Goal: Task Accomplishment & Management: Check status

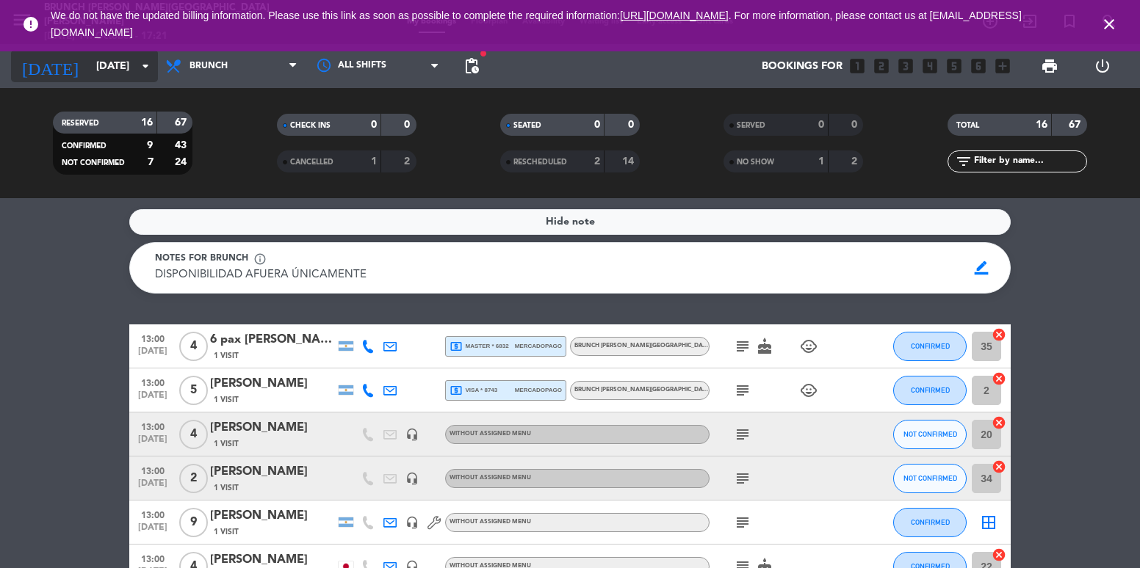
click at [48, 59] on icon "[DATE]" at bounding box center [50, 66] width 78 height 32
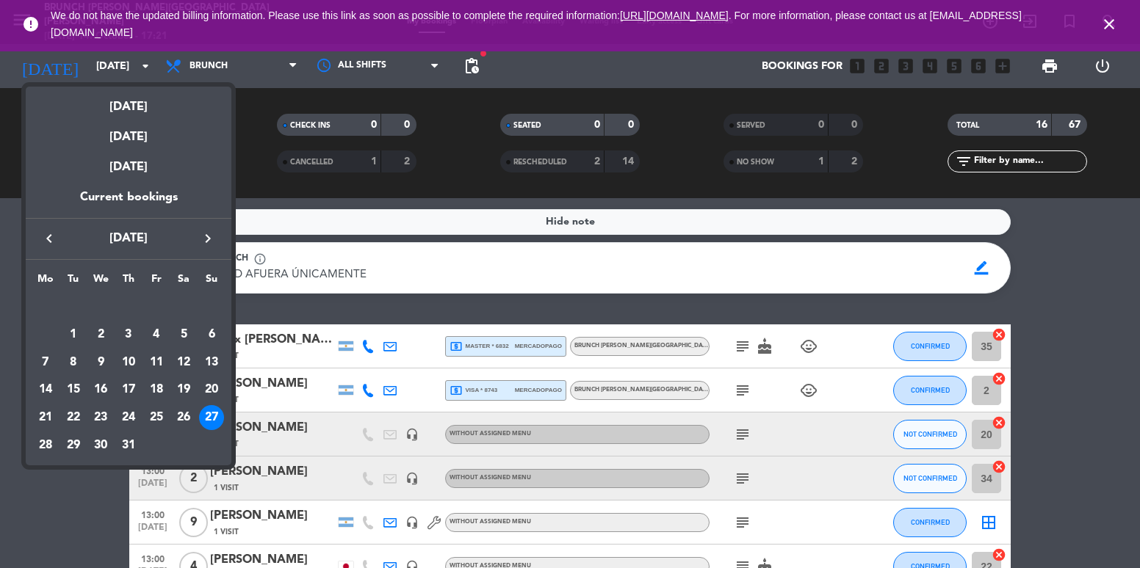
click at [198, 244] on button "keyboard_arrow_right" at bounding box center [208, 238] width 26 height 19
click at [79, 394] on div "19" at bounding box center [73, 389] width 25 height 25
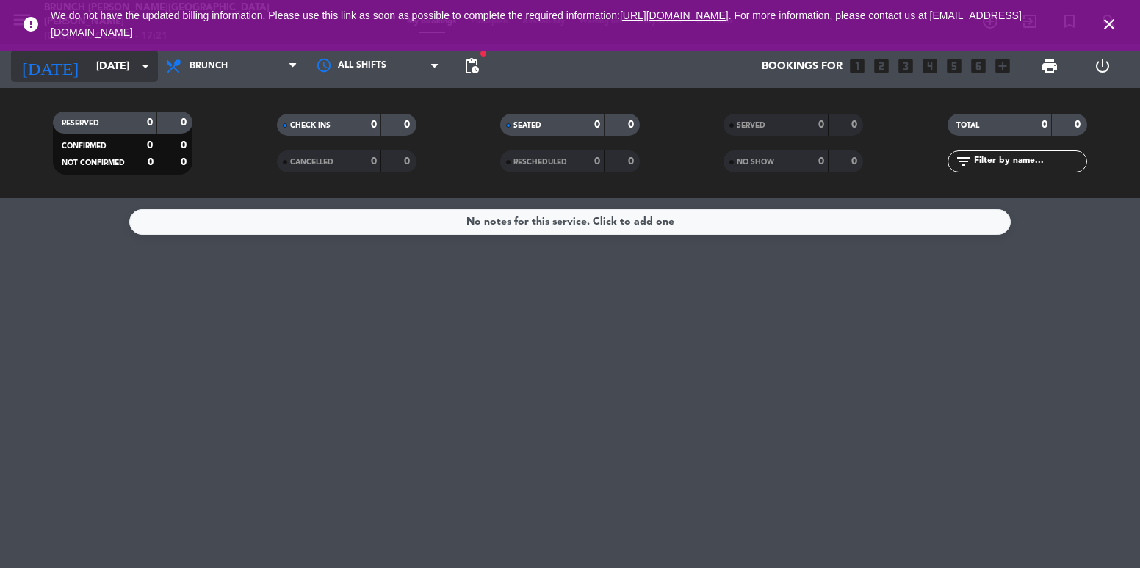
click at [46, 64] on icon "[DATE]" at bounding box center [50, 66] width 78 height 32
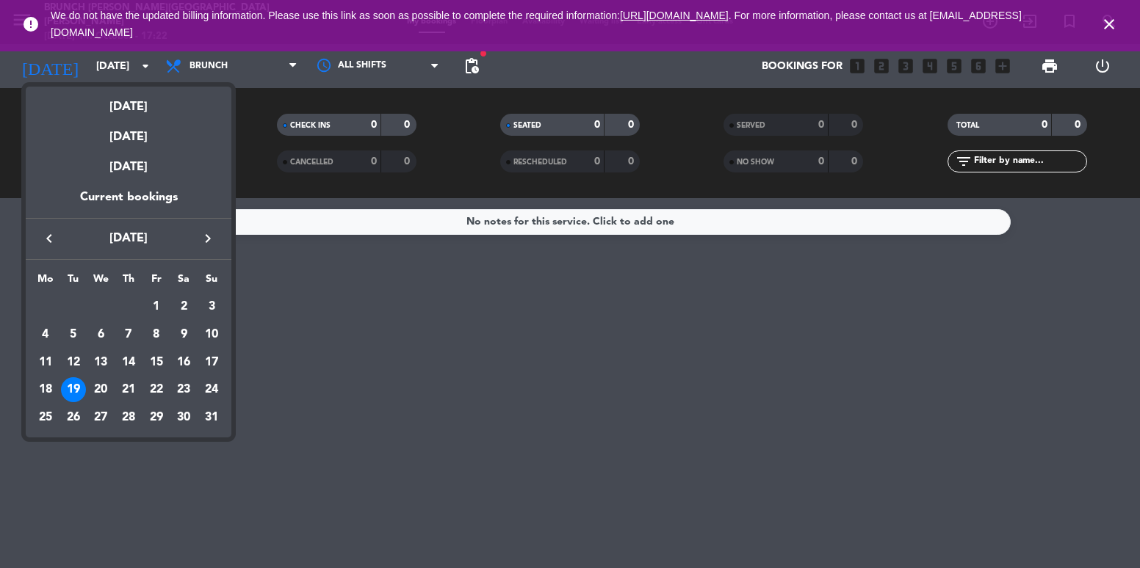
click at [203, 66] on div at bounding box center [570, 284] width 1140 height 568
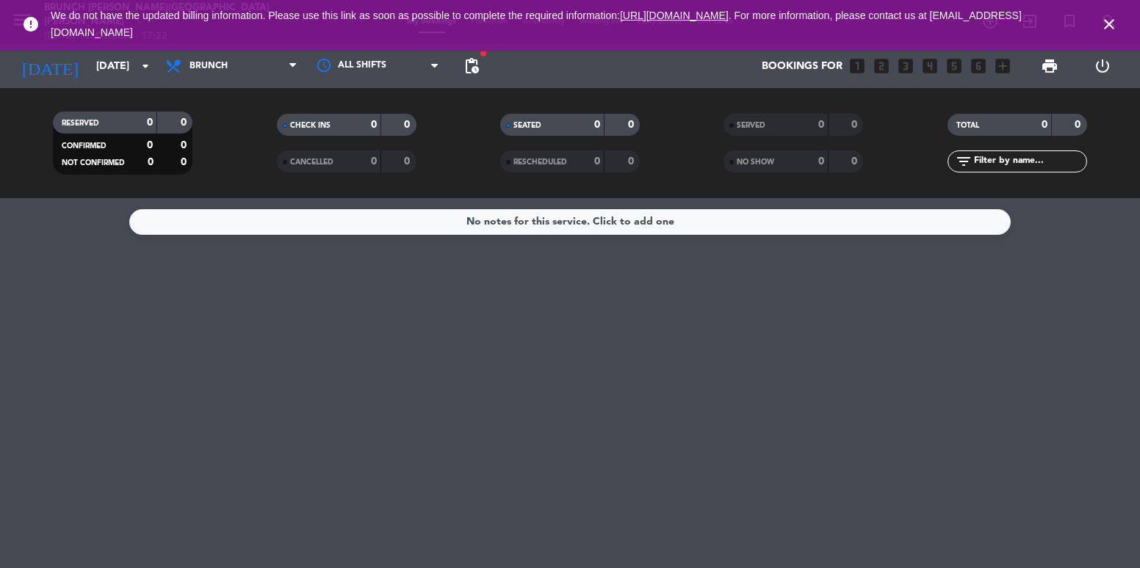
click at [1101, 24] on icon "close" at bounding box center [1109, 24] width 18 height 18
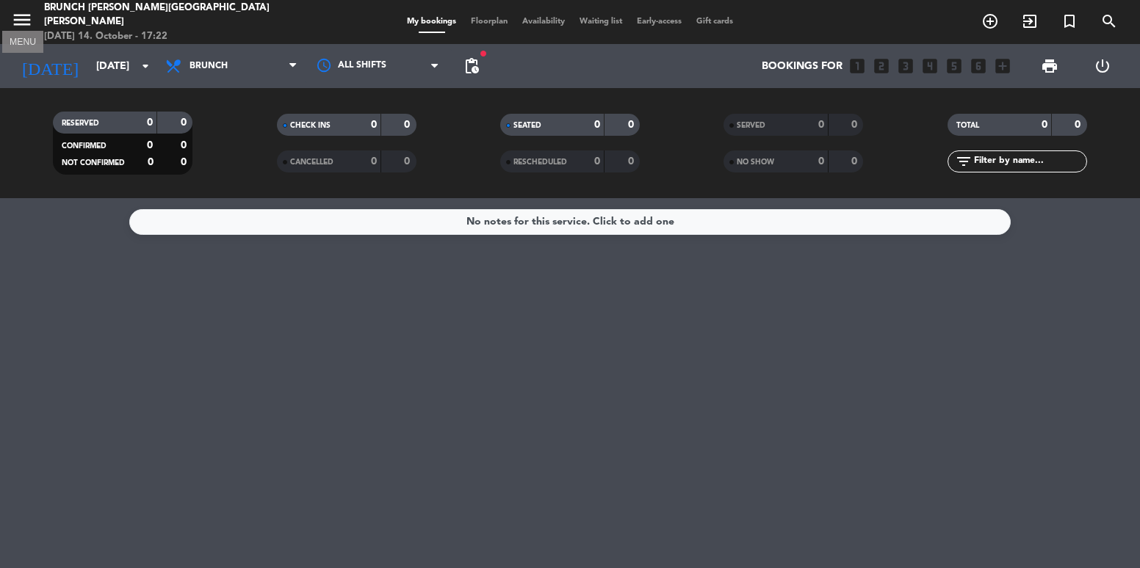
click at [30, 24] on icon "menu" at bounding box center [22, 20] width 22 height 22
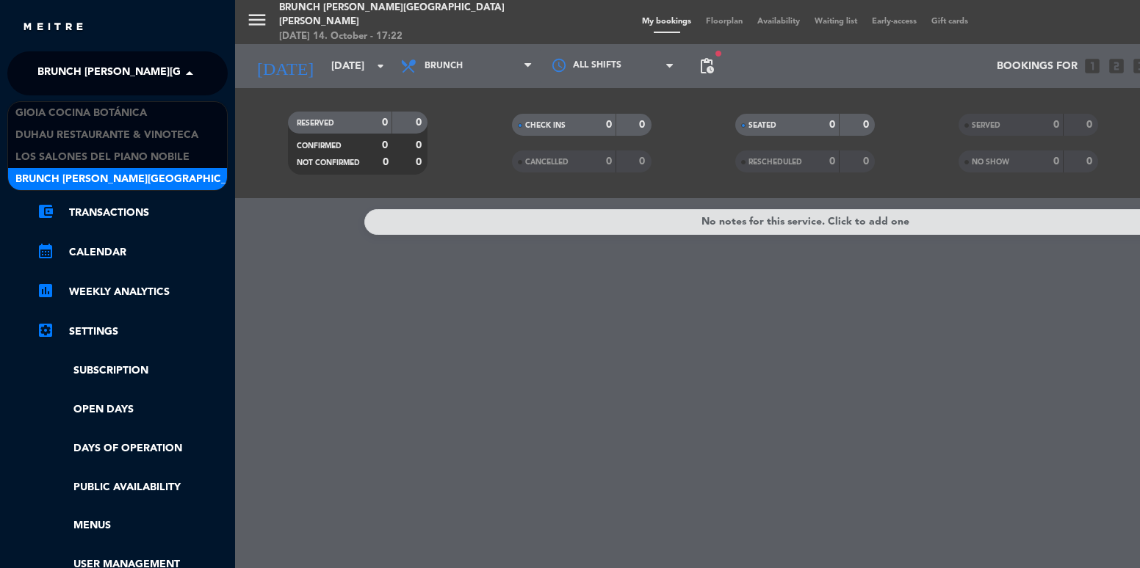
click at [134, 65] on span "Brunch [PERSON_NAME][GEOGRAPHIC_DATA][PERSON_NAME]" at bounding box center [200, 73] width 326 height 31
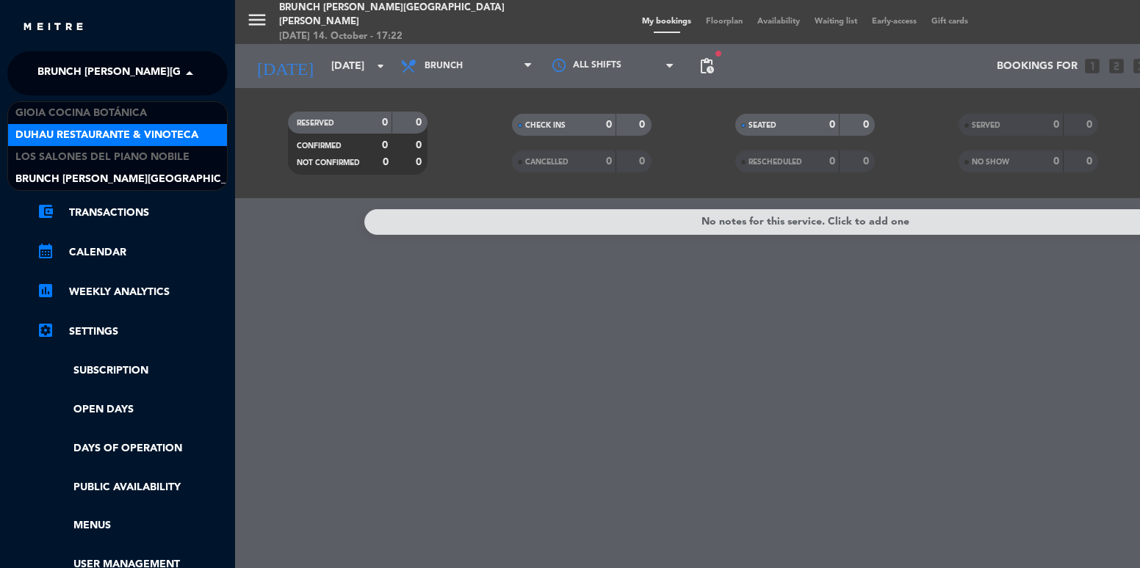
click at [112, 139] on span "Duhau Restaurante & Vinoteca" at bounding box center [106, 135] width 183 height 17
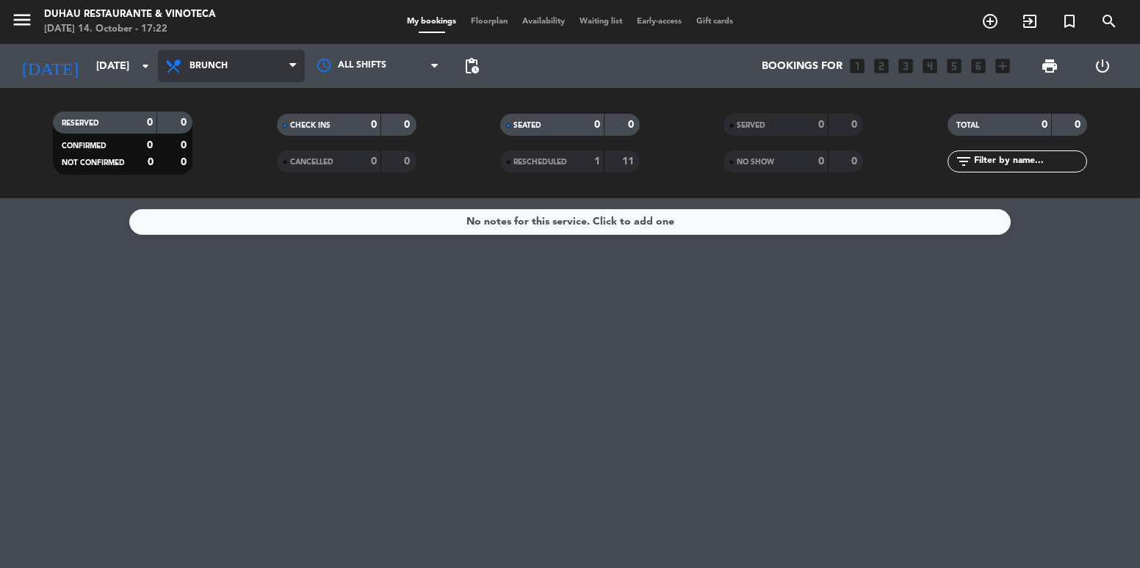
click at [239, 69] on span "Brunch" at bounding box center [231, 66] width 147 height 32
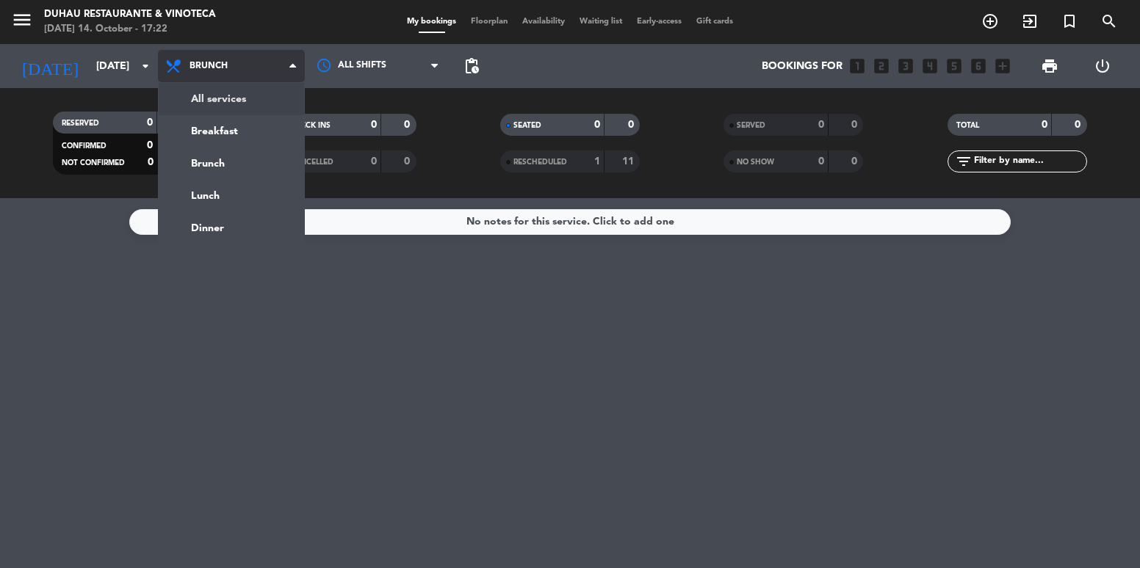
click at [227, 112] on div "menu Duhau Restaurante & Vinoteca [DATE] 14. October - 17:22 My bookings Floorp…" at bounding box center [570, 99] width 1140 height 198
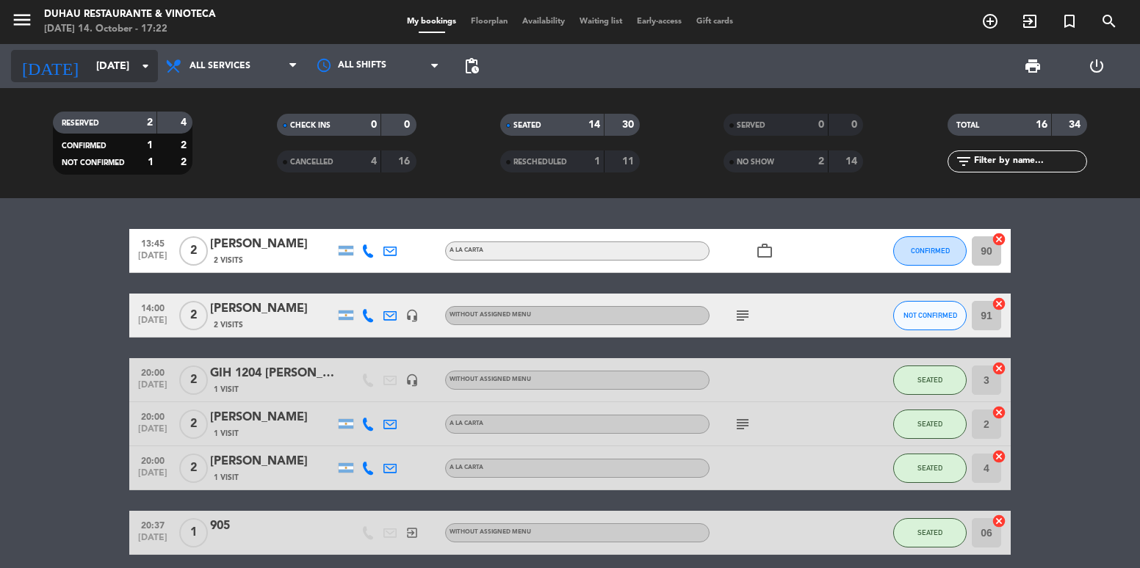
click at [26, 56] on icon "[DATE]" at bounding box center [50, 66] width 78 height 32
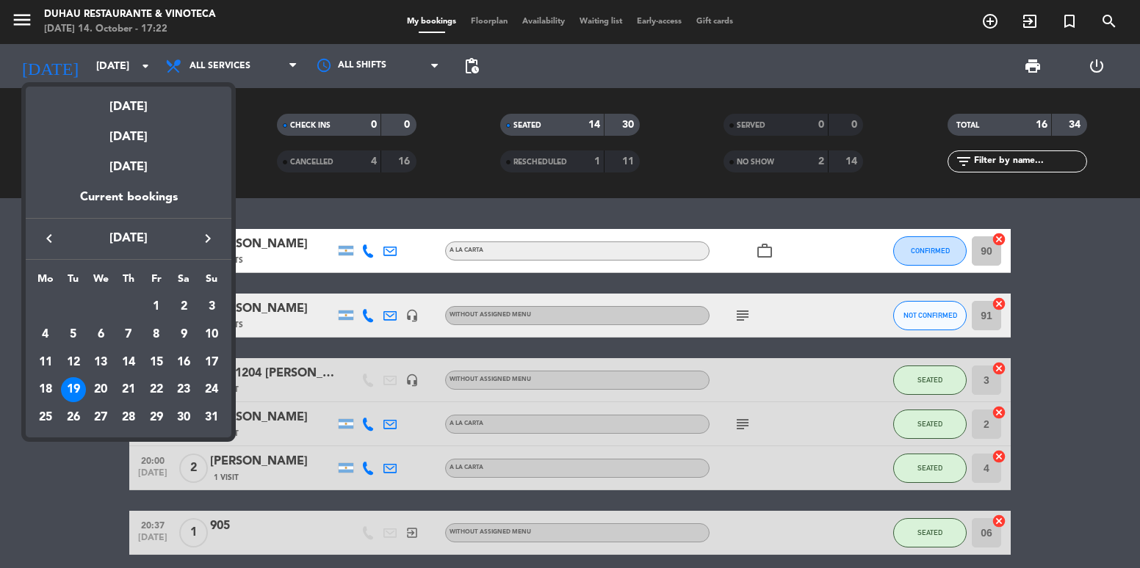
click at [204, 246] on icon "keyboard_arrow_right" at bounding box center [208, 239] width 18 height 18
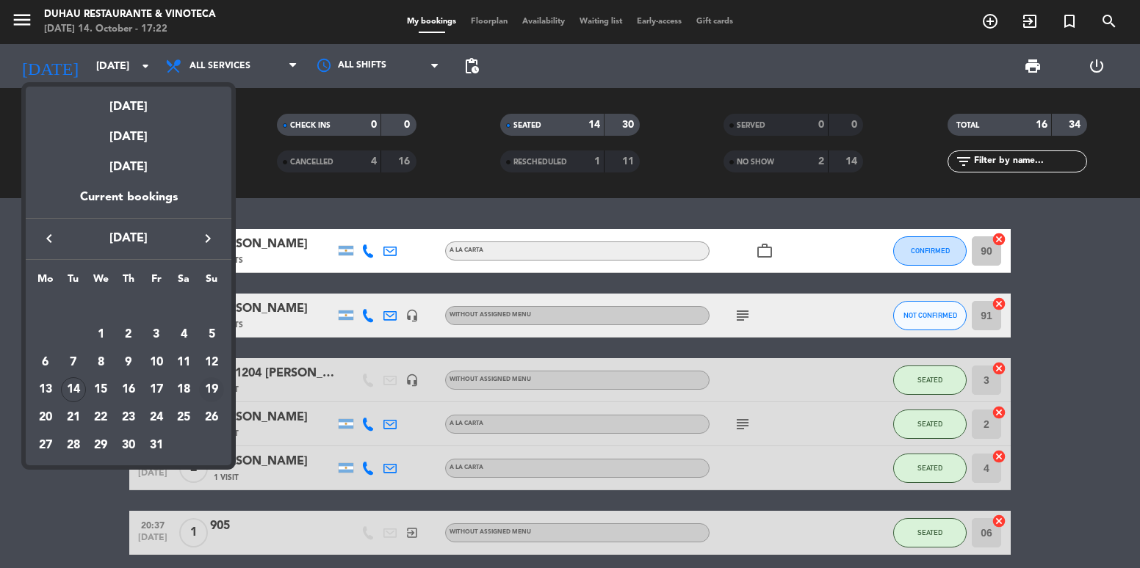
click at [212, 395] on div "19" at bounding box center [211, 389] width 25 height 25
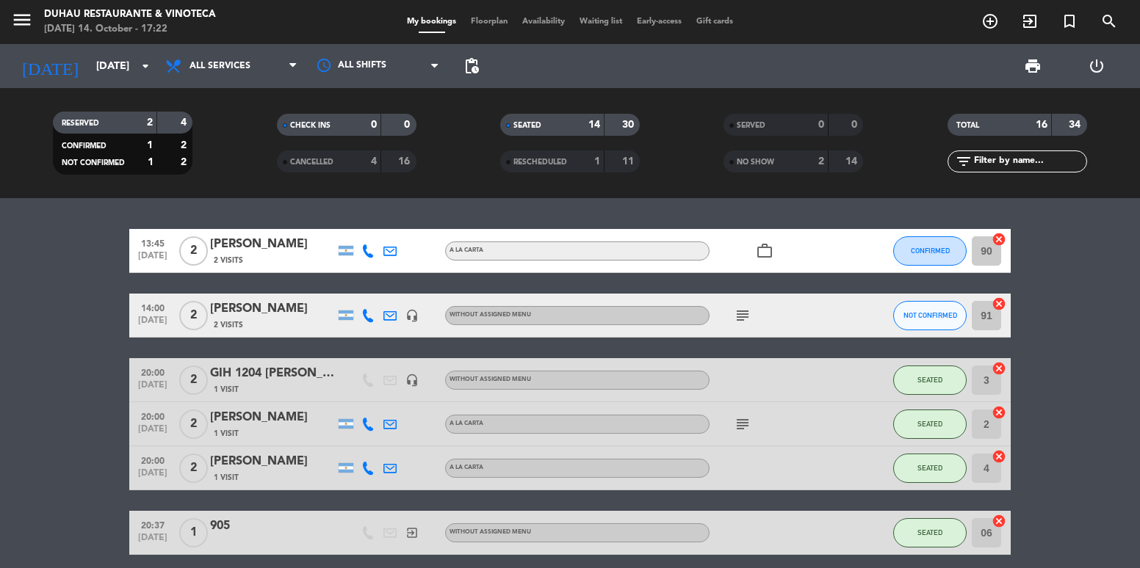
type input "[DATE]"
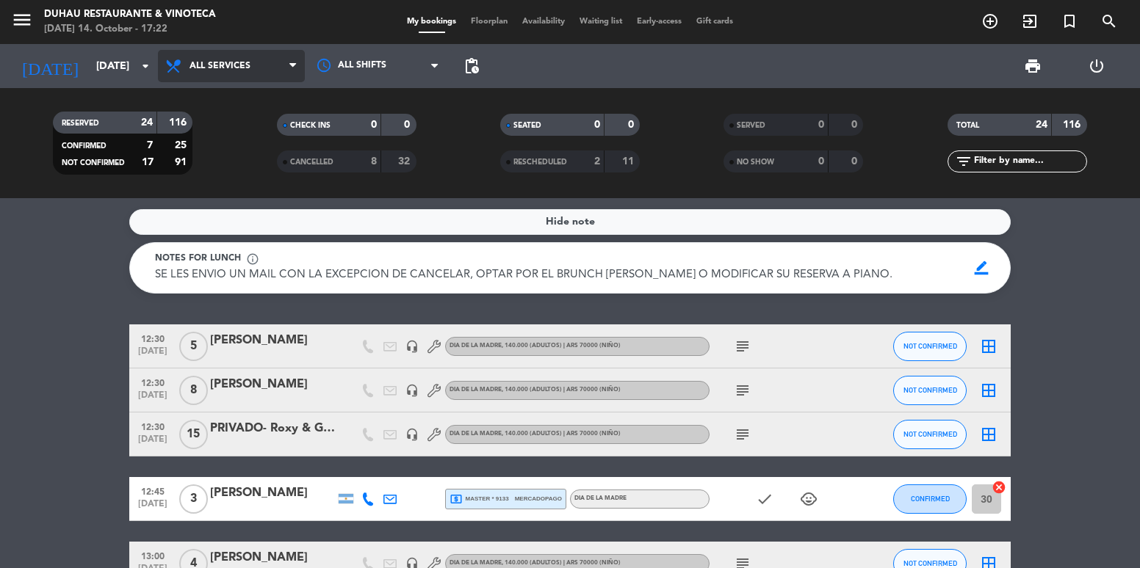
click at [200, 70] on span "All services" at bounding box center [219, 66] width 61 height 10
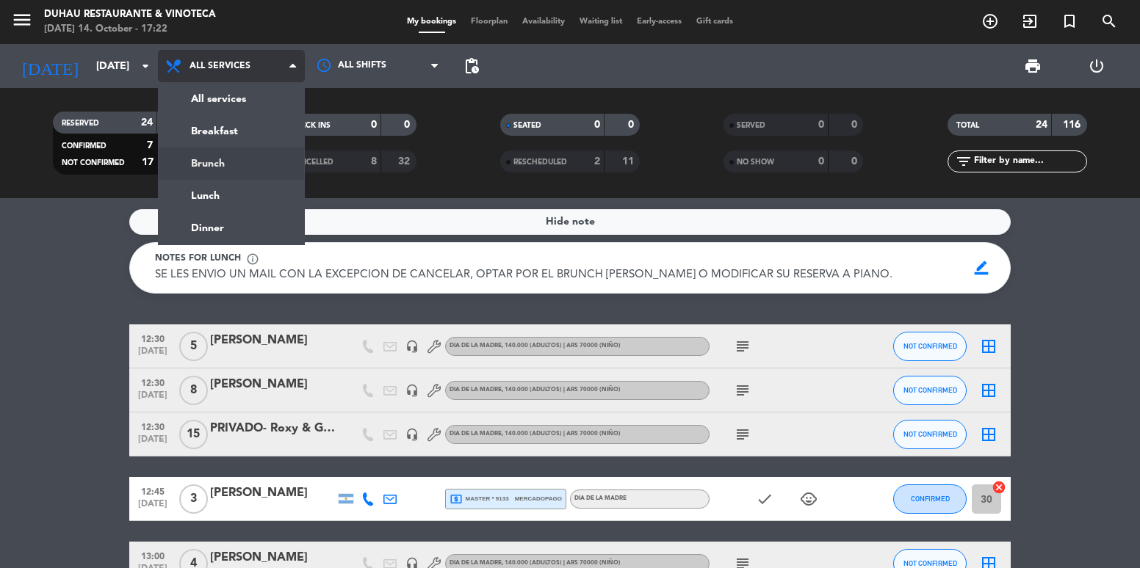
click at [237, 170] on div "menu Duhau Restaurante & Vinoteca [DATE] 14. October - 17:22 My bookings Floorp…" at bounding box center [570, 99] width 1140 height 198
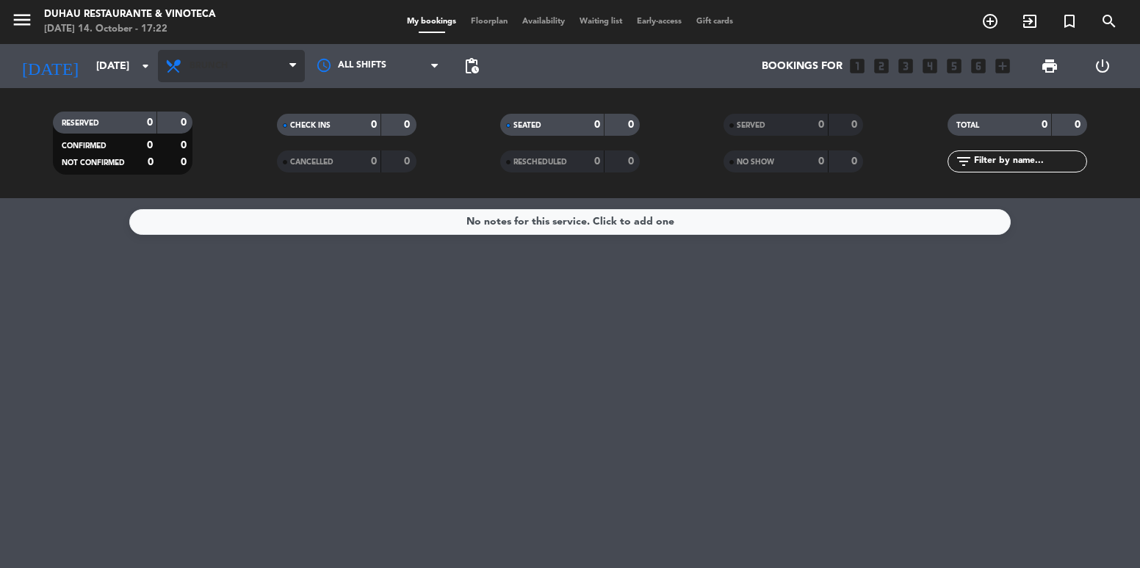
click at [207, 68] on span "Brunch" at bounding box center [208, 66] width 38 height 10
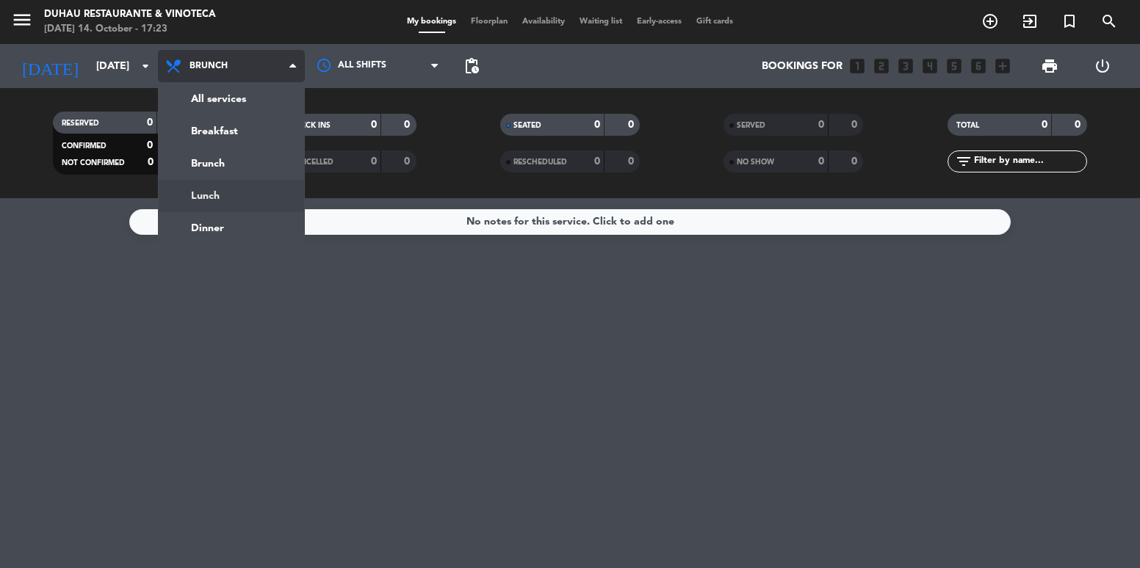
click at [245, 192] on div "menu Duhau Restaurante & Vinoteca [DATE] 14. October - 17:23 My bookings Floorp…" at bounding box center [570, 99] width 1140 height 198
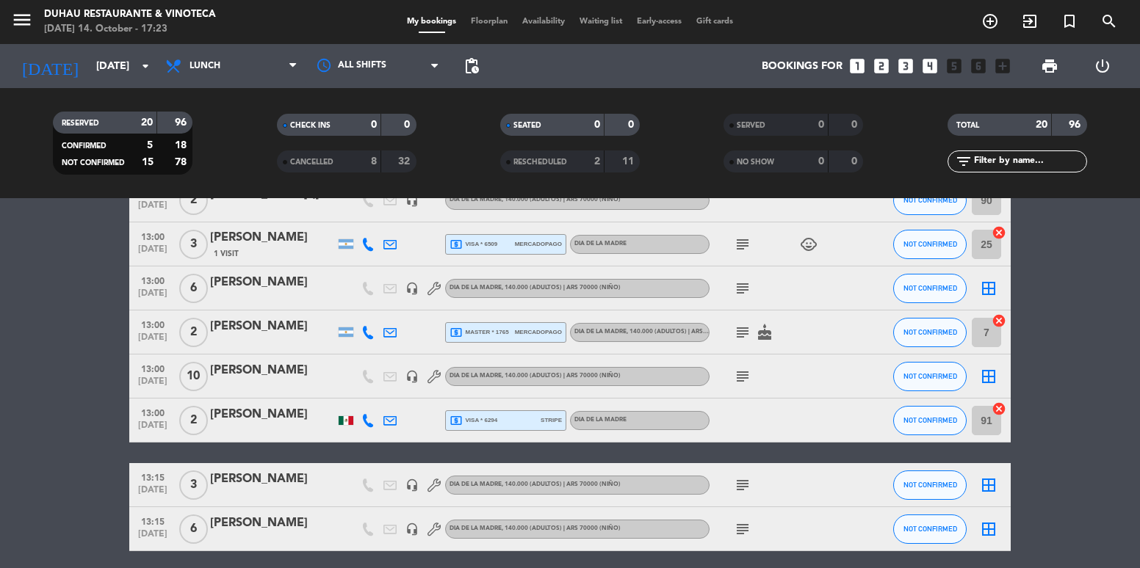
scroll to position [441, 0]
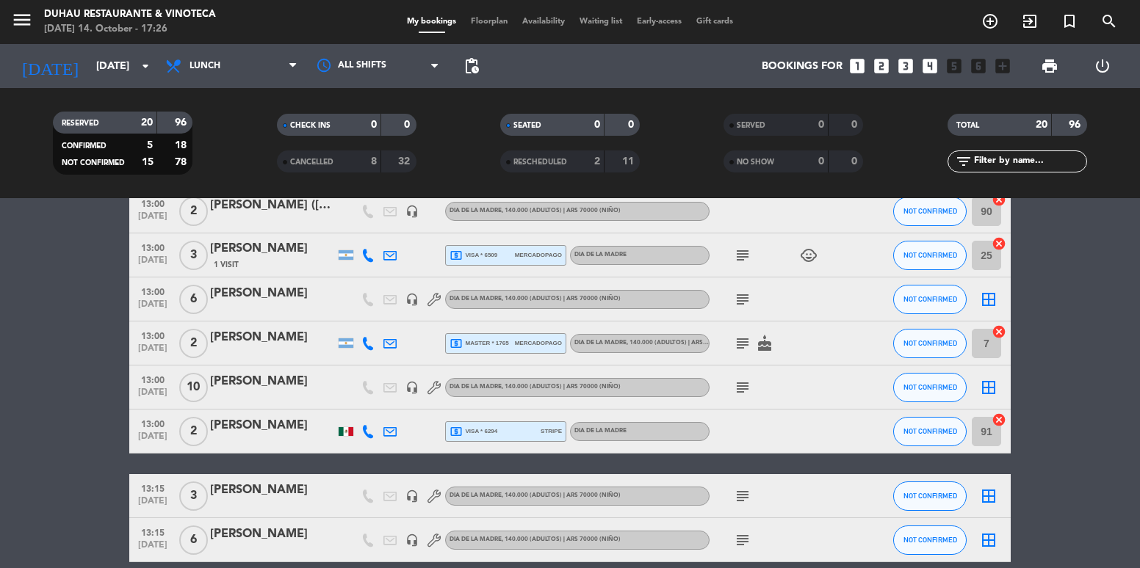
click at [1101, 308] on bookings-row "12:30 [DATE] 5 [PERSON_NAME] headset_mic DIA DE LA MADRE , 140.000 (Adultos) | …" at bounding box center [570, 376] width 1140 height 984
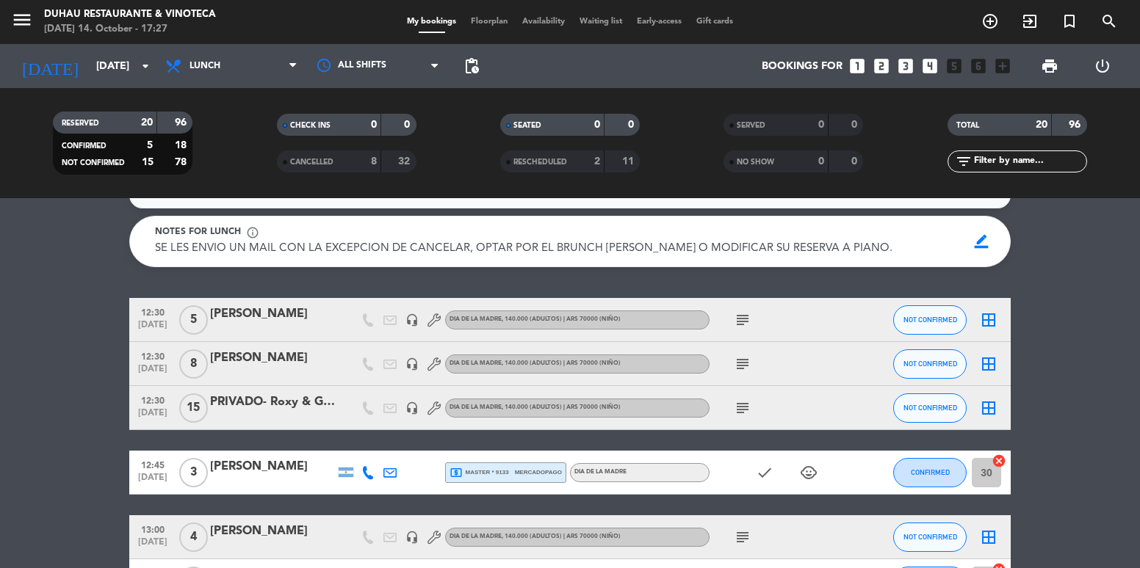
scroll to position [0, 0]
